Goal: Information Seeking & Learning: Learn about a topic

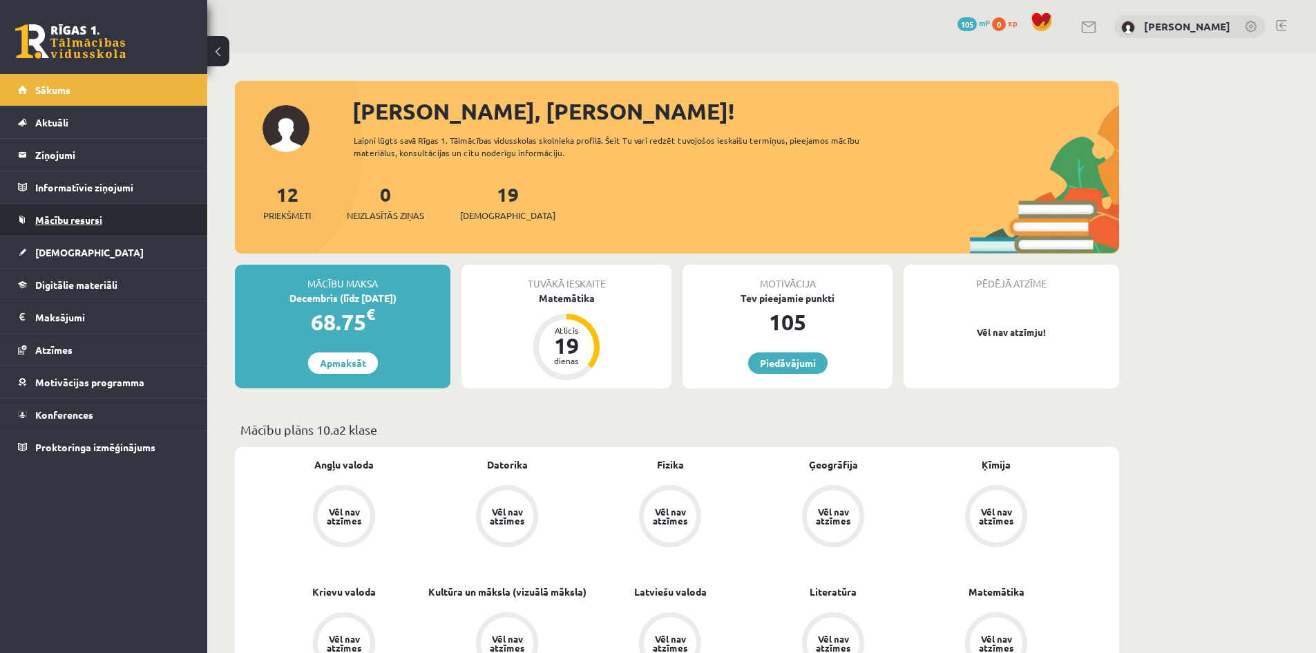
click at [76, 216] on span "Mācību resursi" at bounding box center [68, 219] width 67 height 12
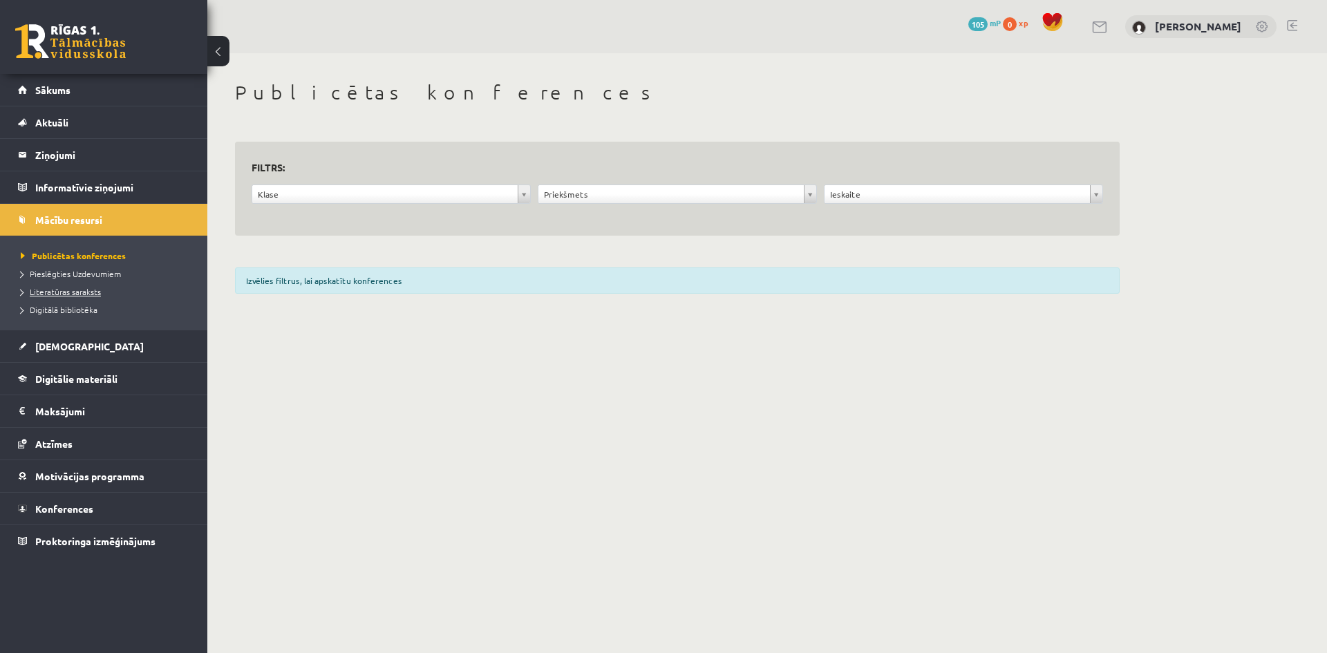
click at [81, 292] on span "Literatūras saraksts" at bounding box center [61, 291] width 80 height 11
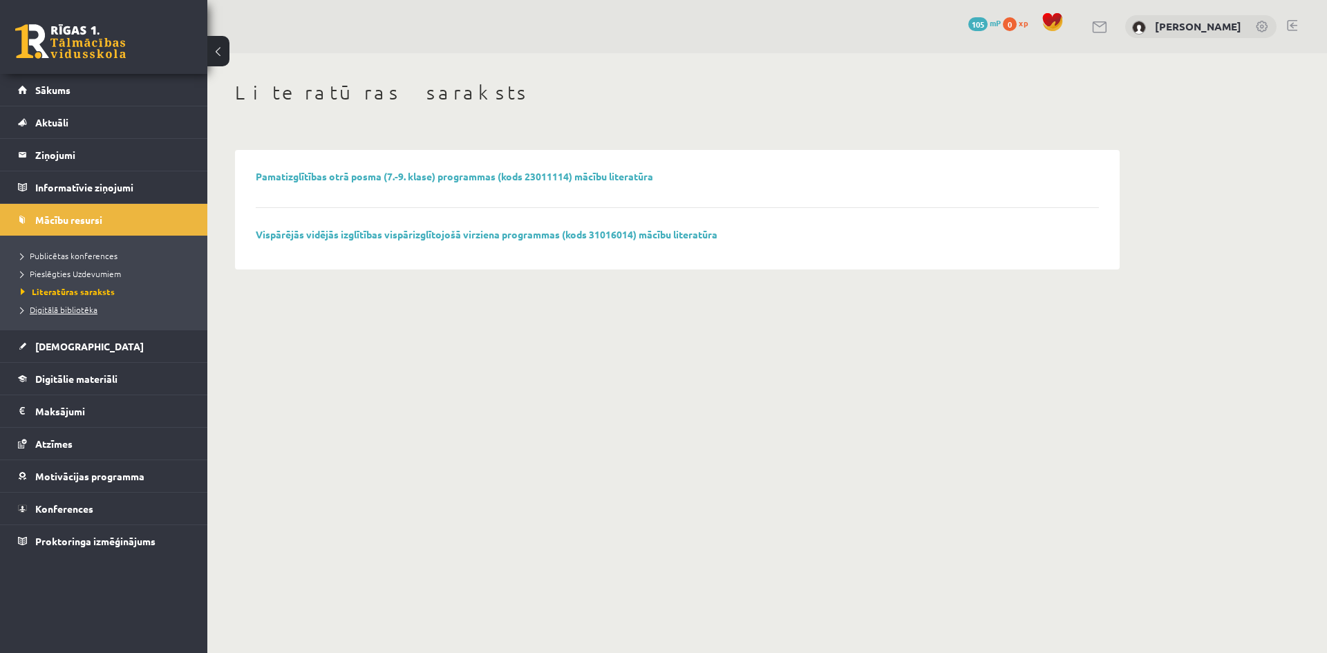
click at [85, 308] on span "Digitālā bibliotēka" at bounding box center [59, 309] width 77 height 11
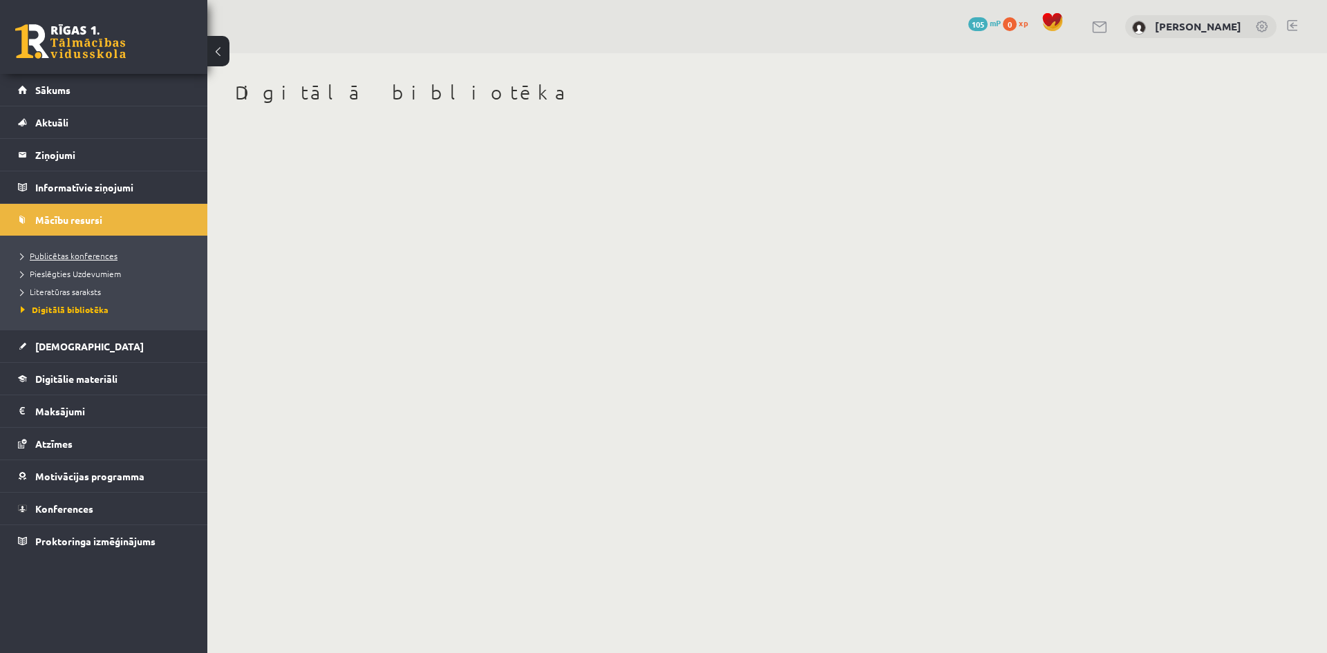
click at [72, 259] on span "Publicētas konferences" at bounding box center [69, 255] width 97 height 11
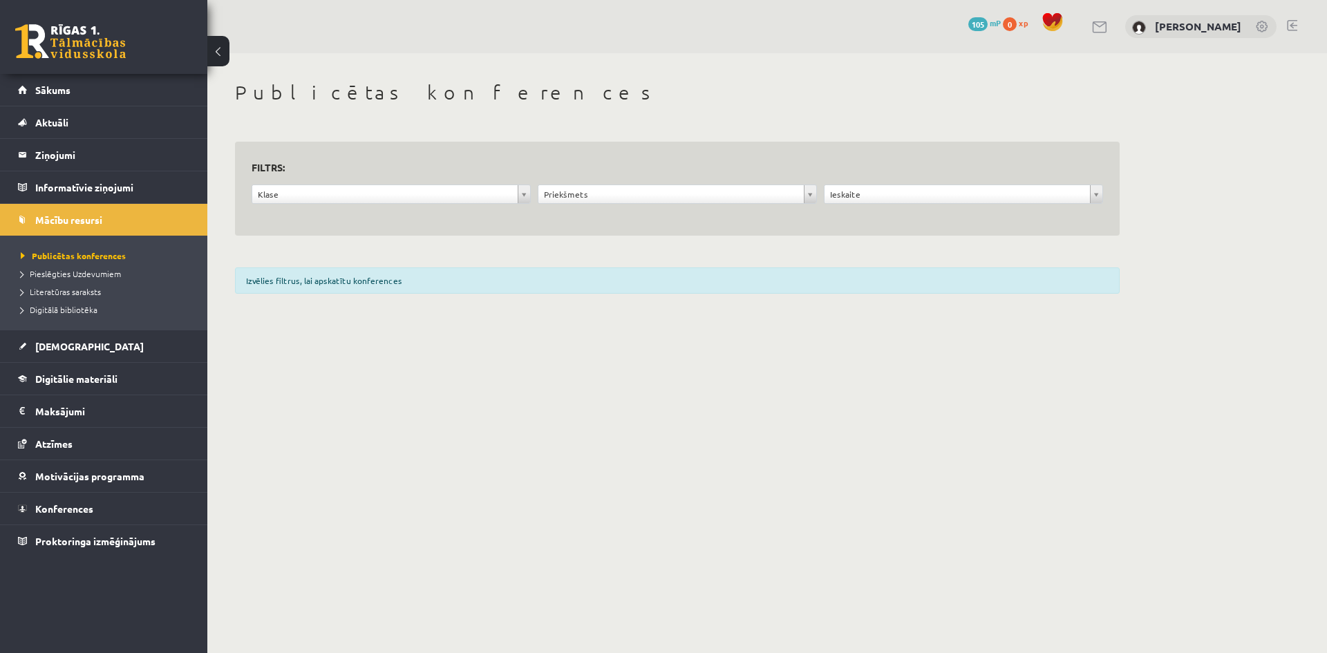
click at [77, 278] on link "Pieslēgties Uzdevumiem" at bounding box center [107, 273] width 173 height 12
click at [89, 373] on span "Digitālie materiāli" at bounding box center [76, 378] width 82 height 12
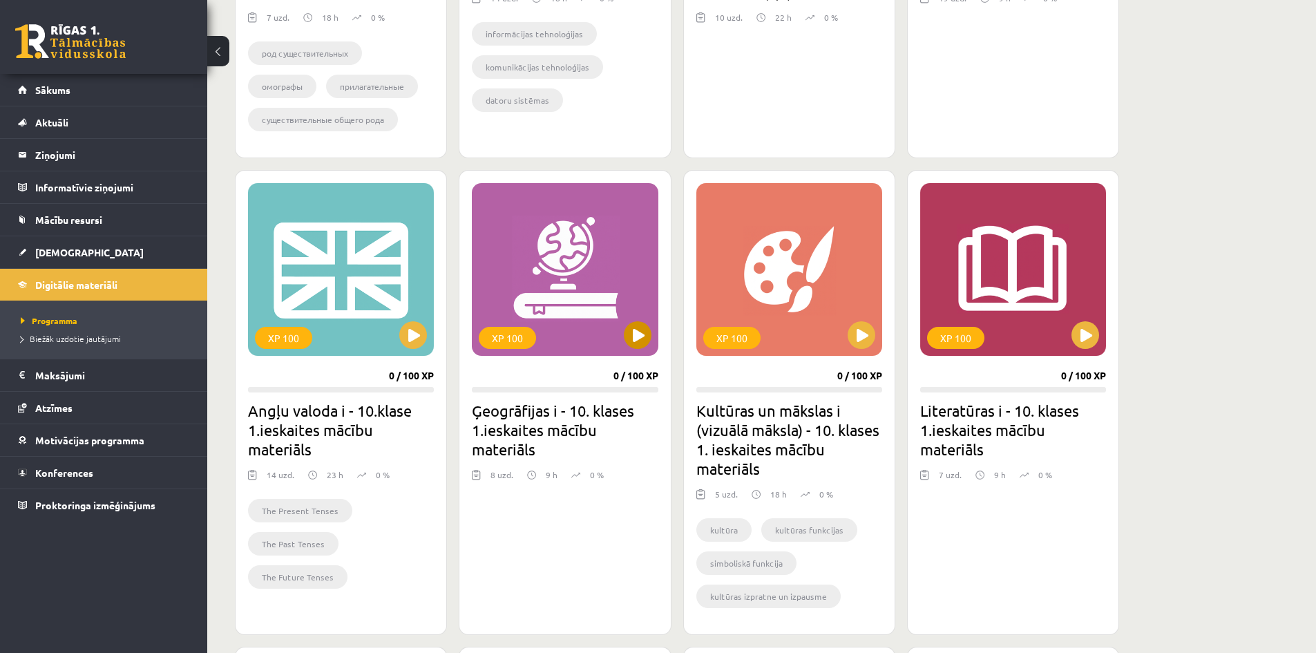
scroll to position [691, 0]
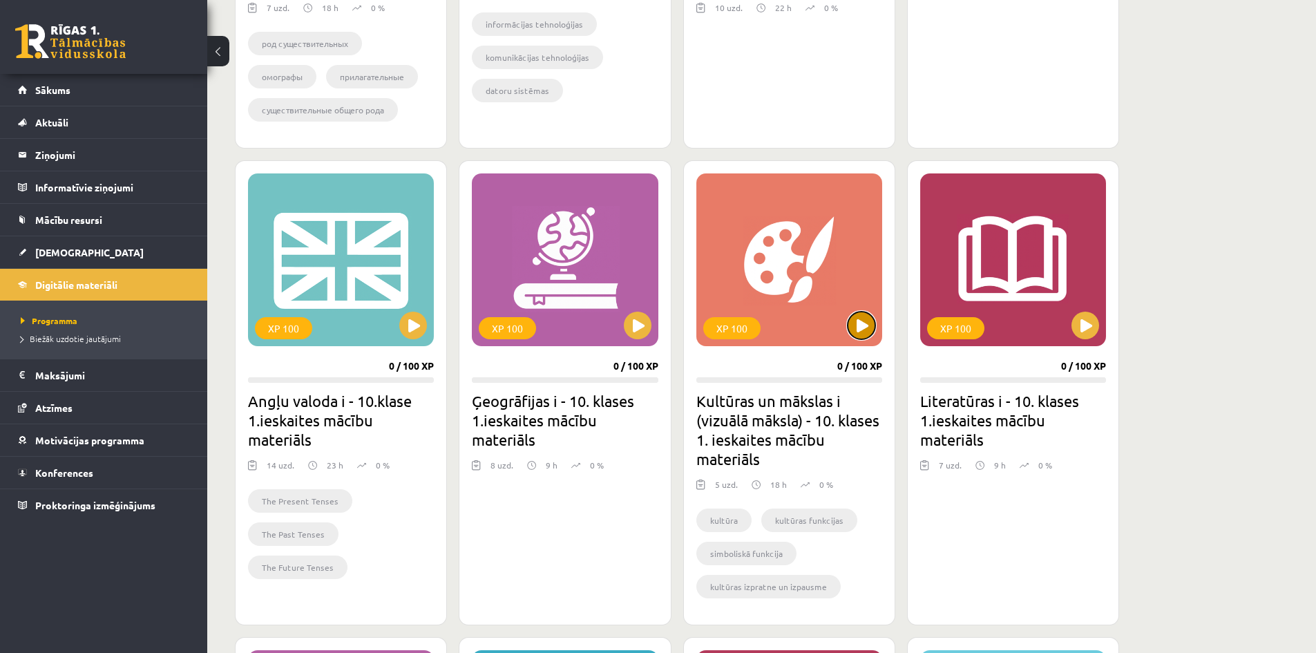
click at [862, 330] on button at bounding box center [862, 326] width 28 height 28
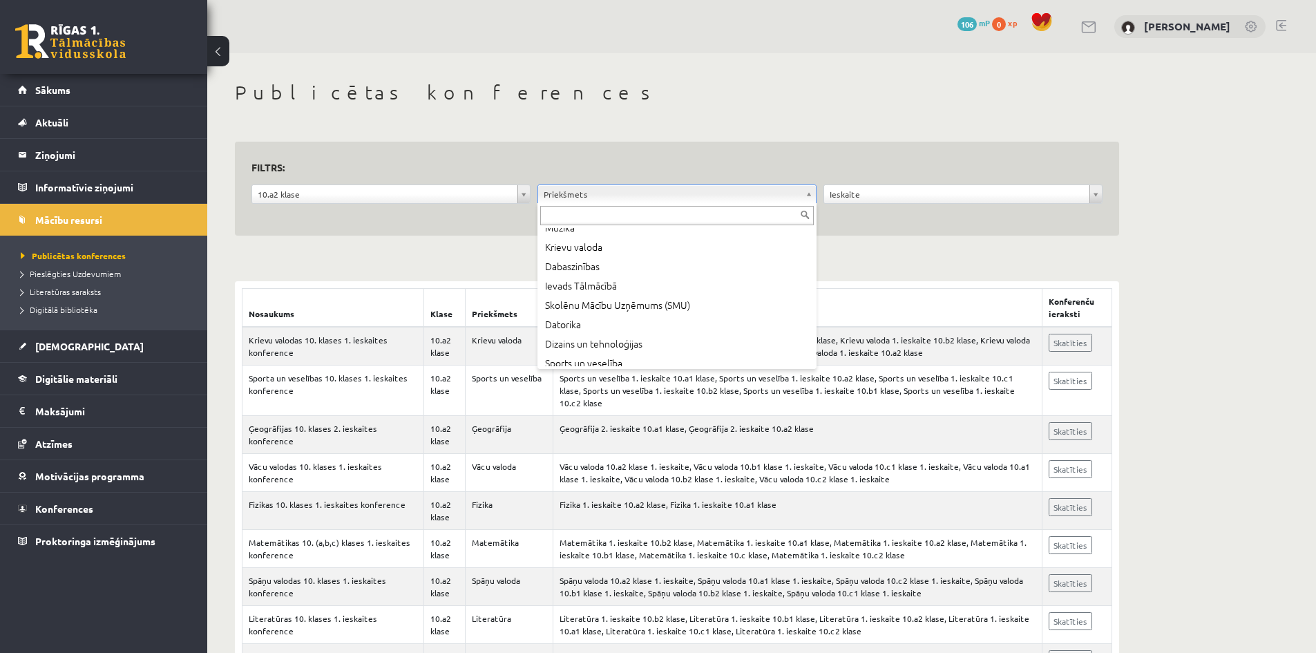
scroll to position [207, 0]
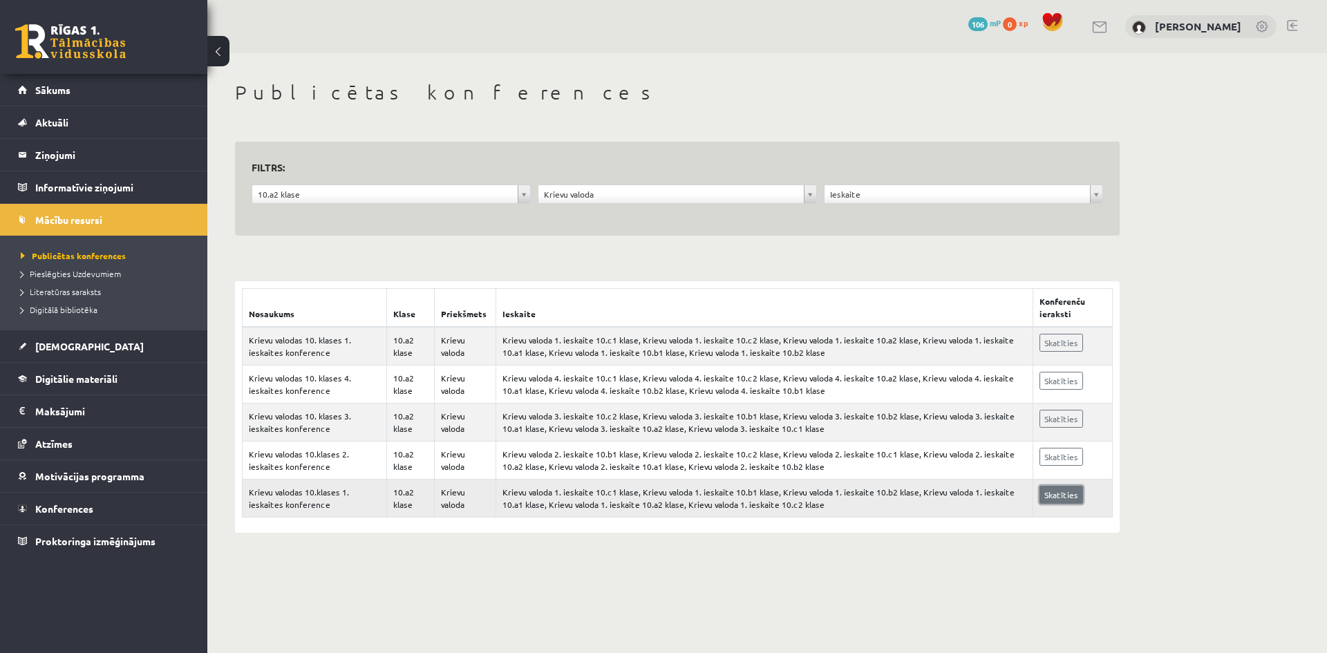
click at [1065, 492] on link "Skatīties" at bounding box center [1061, 495] width 44 height 18
click at [82, 347] on link "[DEMOGRAPHIC_DATA]" at bounding box center [104, 346] width 172 height 32
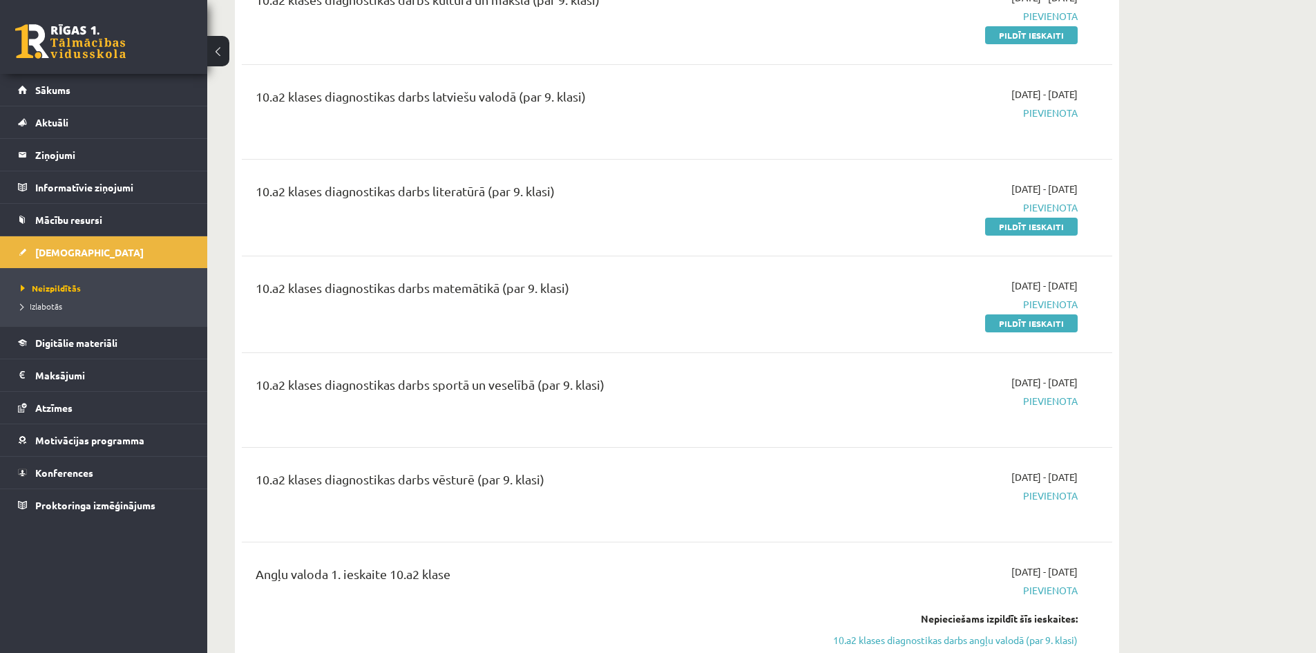
scroll to position [622, 0]
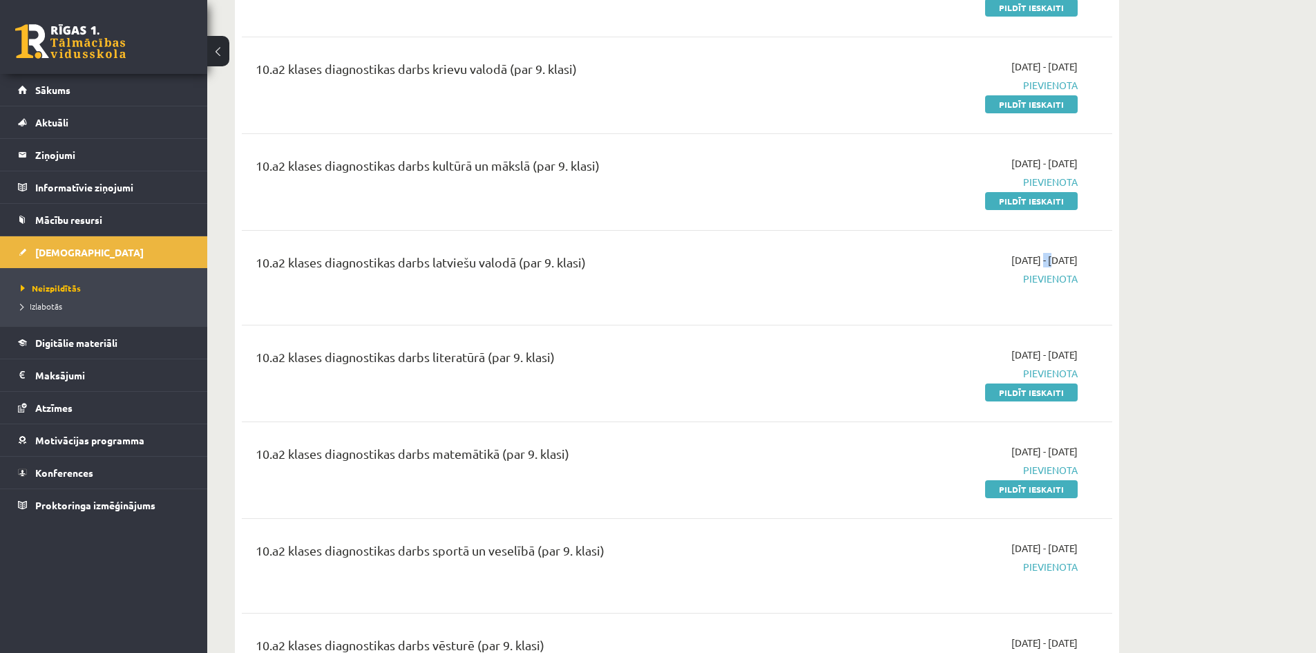
drag, startPoint x: 1005, startPoint y: 254, endPoint x: 1032, endPoint y: 257, distance: 27.2
click at [1023, 255] on span "2025-10-16 - 2025-10-31" at bounding box center [1045, 260] width 66 height 15
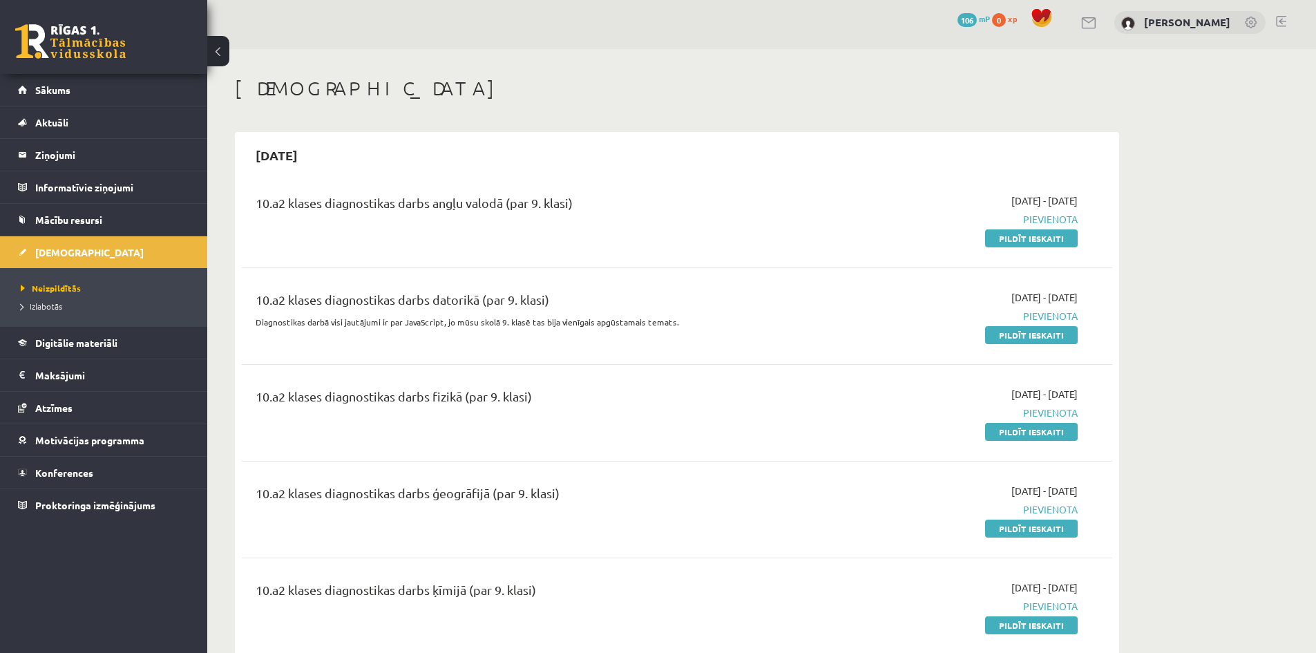
scroll to position [0, 0]
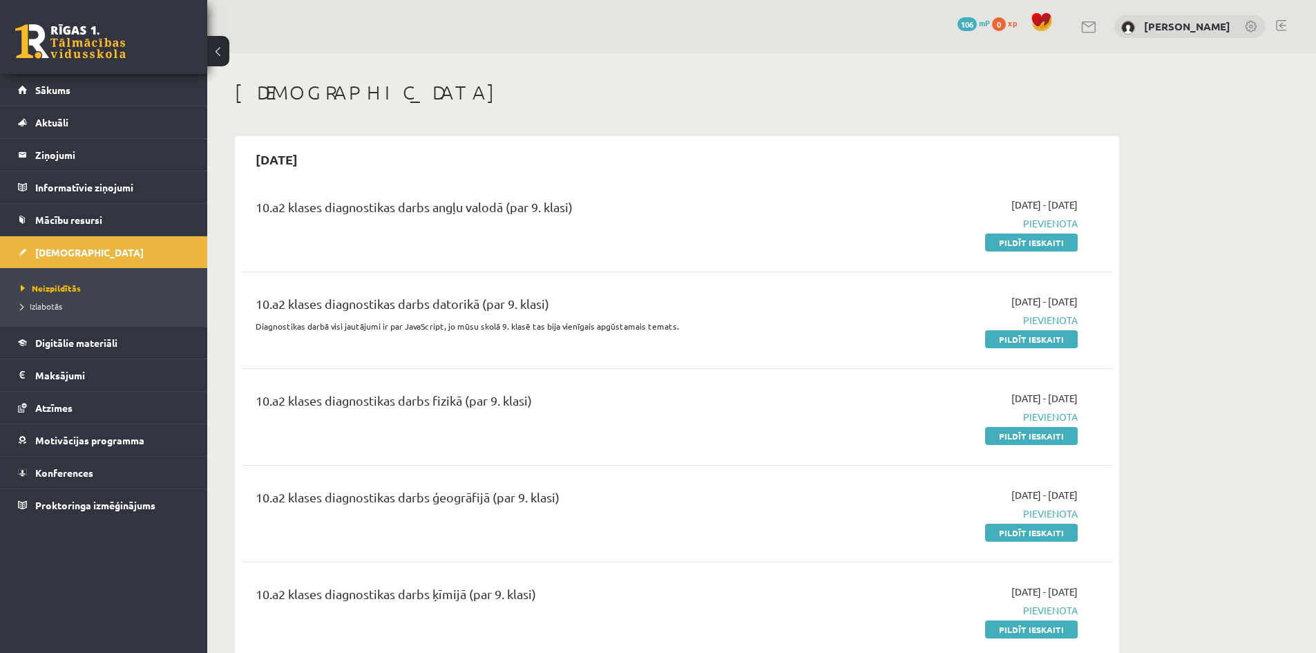
click at [943, 158] on div "2025-10-31" at bounding box center [677, 159] width 871 height 32
click at [78, 90] on link "Sākums" at bounding box center [104, 90] width 172 height 32
